Goal: Navigation & Orientation: Find specific page/section

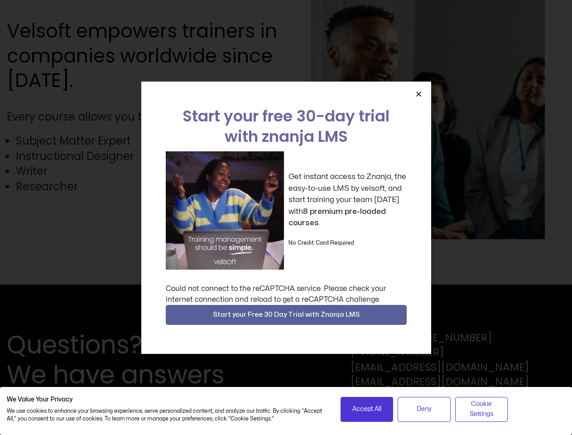
click at [286, 217] on div "Get instant access to Znanja, the easy-to-use LMS by velsoft, and start trainin…" at bounding box center [286, 210] width 241 height 118
click at [418, 94] on icon "Close" at bounding box center [418, 94] width 7 height 7
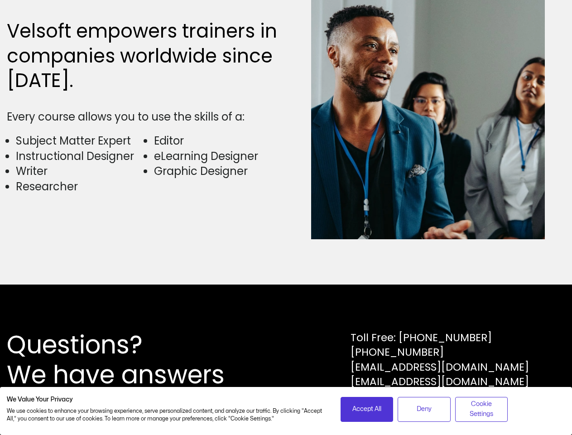
click at [286, 315] on div "Questions? We have answers Toll Free: [PHONE_NUMBER] [PHONE_NUMBER] [EMAIL_ADDR…" at bounding box center [286, 359] width 572 height 150
click at [367, 409] on span "Accept All" at bounding box center [366, 409] width 29 height 10
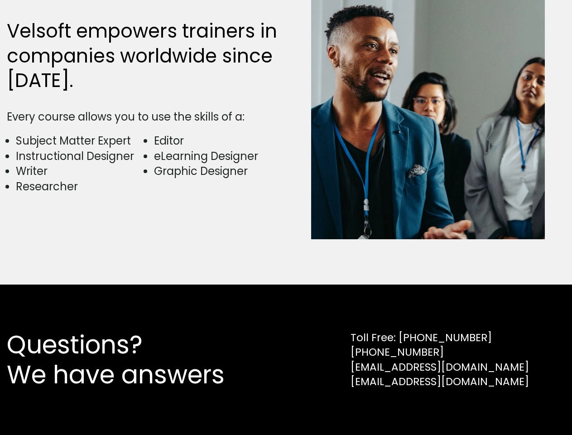
click at [424, 409] on div "Questions? We have answers Toll Free: [PHONE_NUMBER] [PHONE_NUMBER] [EMAIL_ADDR…" at bounding box center [286, 359] width 572 height 150
click at [481, 409] on div "Questions? We have answers Toll Free: [PHONE_NUMBER] [PHONE_NUMBER] [EMAIL_ADDR…" at bounding box center [286, 359] width 572 height 150
